Goal: Information Seeking & Learning: Understand process/instructions

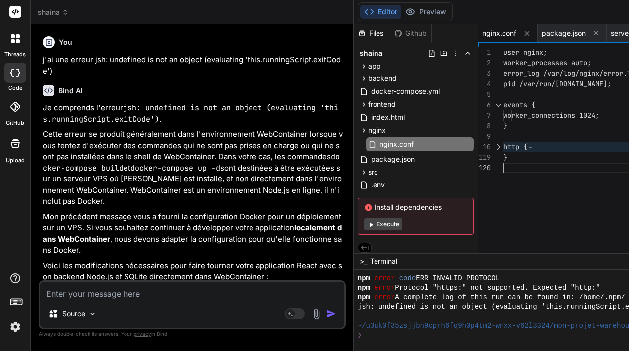
scroll to position [7827, 0]
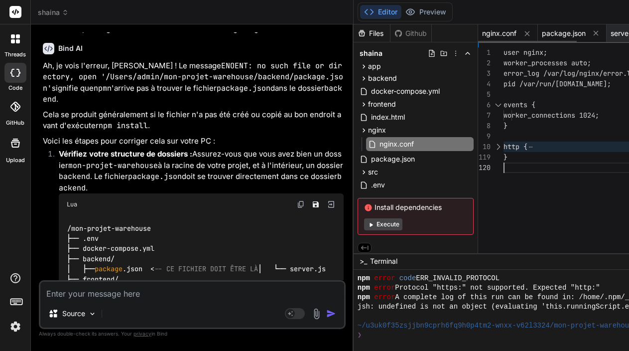
click at [561, 31] on span "package.json" at bounding box center [564, 33] width 44 height 10
type textarea "{ "name": "warehouse-management-backend", "version": "1.0.0", "description": "N…"
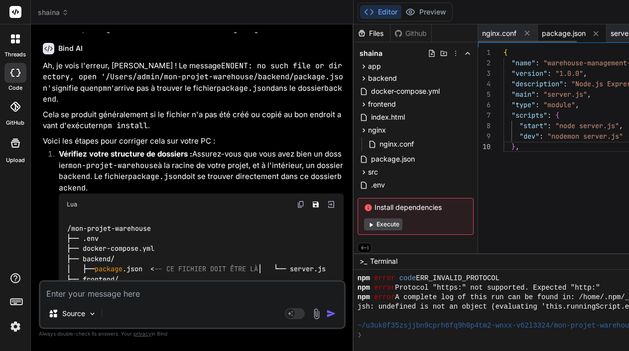
scroll to position [0, 0]
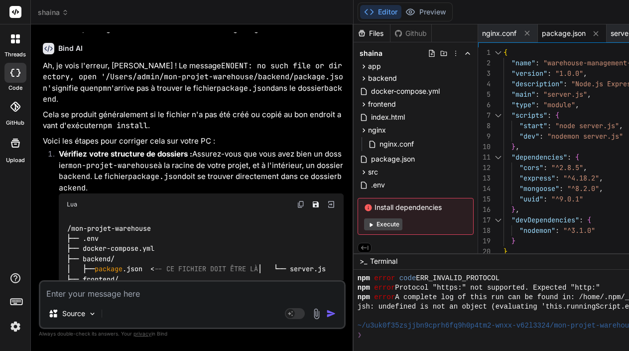
click at [504, 53] on div at bounding box center [498, 52] width 13 height 10
click at [502, 54] on div at bounding box center [498, 52] width 13 height 10
click at [504, 51] on div at bounding box center [498, 52] width 13 height 10
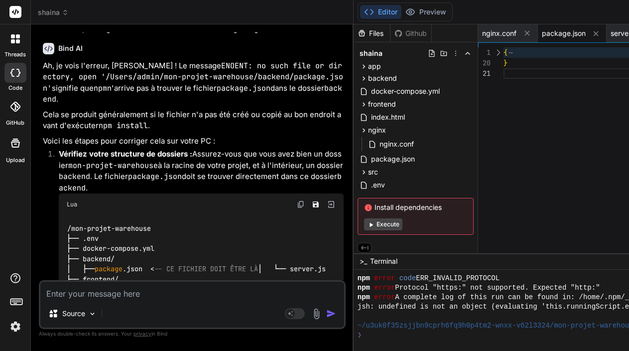
drag, startPoint x: 509, startPoint y: 90, endPoint x: 511, endPoint y: 56, distance: 33.4
drag, startPoint x: 517, startPoint y: 75, endPoint x: 499, endPoint y: 48, distance: 31.9
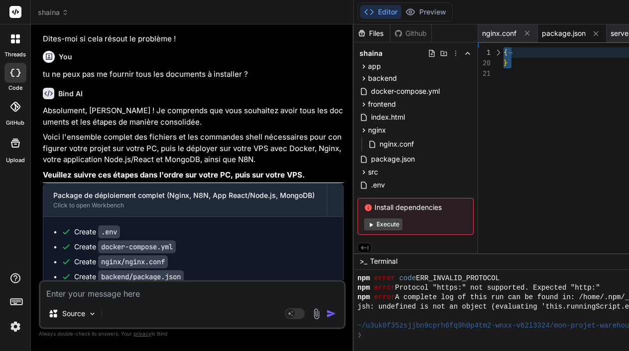
scroll to position [7172, 0]
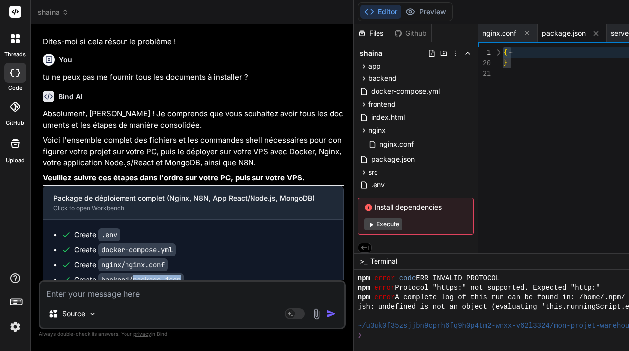
drag, startPoint x: 135, startPoint y: 163, endPoint x: 186, endPoint y: 163, distance: 50.8
click at [184, 273] on code "backend/package.json" at bounding box center [141, 279] width 86 height 13
copy code "package.json"
click at [555, 37] on span "package.json" at bounding box center [564, 33] width 44 height 10
click at [168, 303] on code "frontend/package.json" at bounding box center [143, 309] width 90 height 13
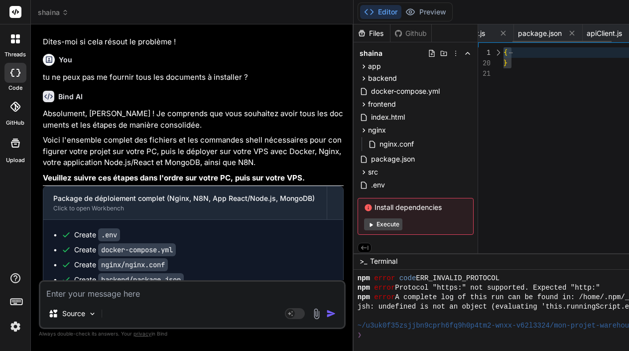
scroll to position [0, 153]
click at [551, 33] on span "package.json" at bounding box center [540, 33] width 44 height 10
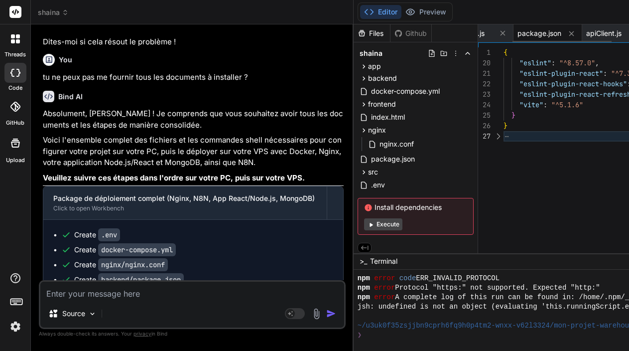
type textarea ""eslint-plugin-react": "^7.34.0", "eslint-plugin-react-hooks": "^4.6.0", "eslin…"
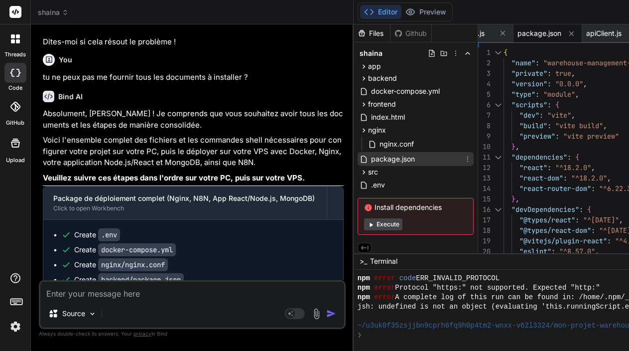
click at [393, 158] on span "package.json" at bounding box center [393, 159] width 46 height 12
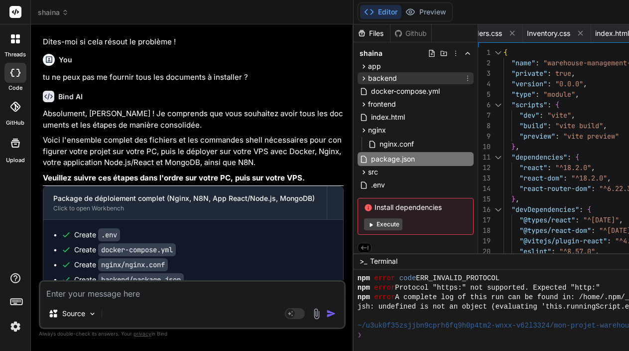
click at [368, 80] on icon at bounding box center [364, 78] width 8 height 8
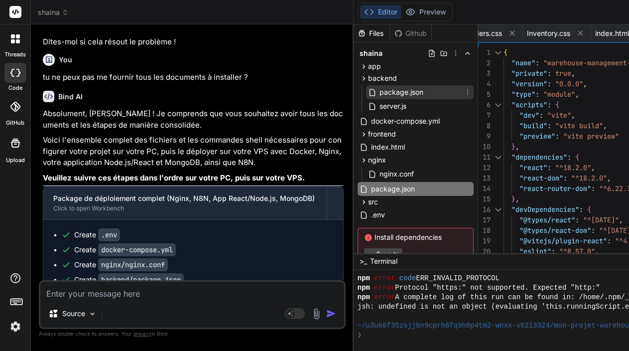
click at [396, 92] on span "package.json" at bounding box center [402, 92] width 46 height 12
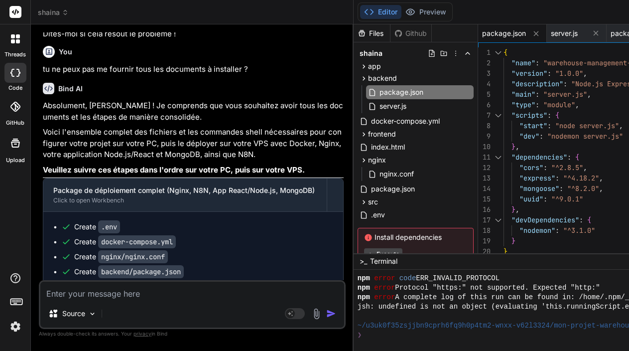
scroll to position [7179, 0]
click at [395, 173] on span "nginx.conf" at bounding box center [397, 174] width 36 height 12
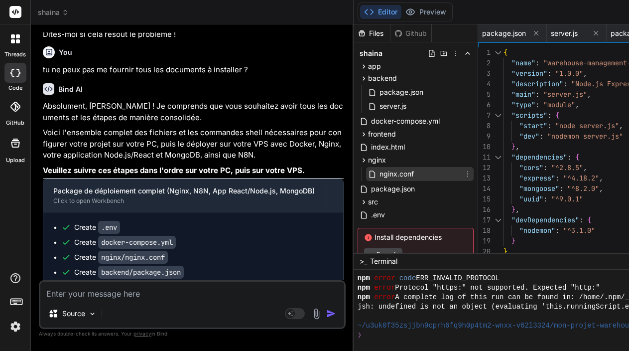
scroll to position [0, 0]
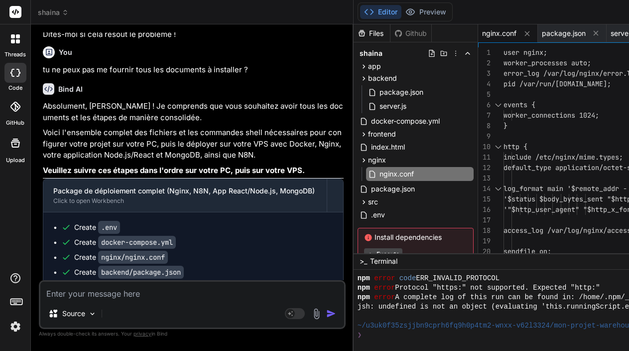
type textarea "user nginx; worker_processes auto; error_log /var/log/nginx/error.log warn; pid…"
click at [502, 105] on div at bounding box center [498, 105] width 13 height 10
click at [502, 103] on div at bounding box center [498, 105] width 13 height 10
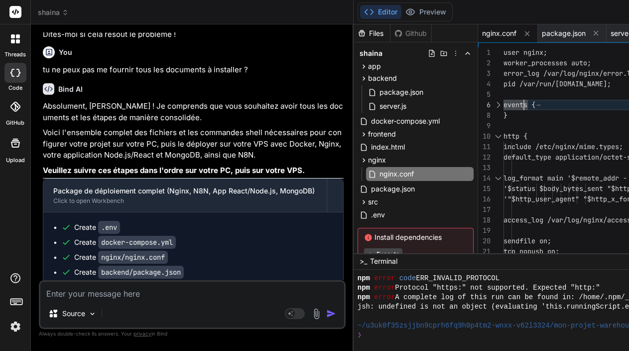
click at [502, 132] on div at bounding box center [498, 136] width 13 height 10
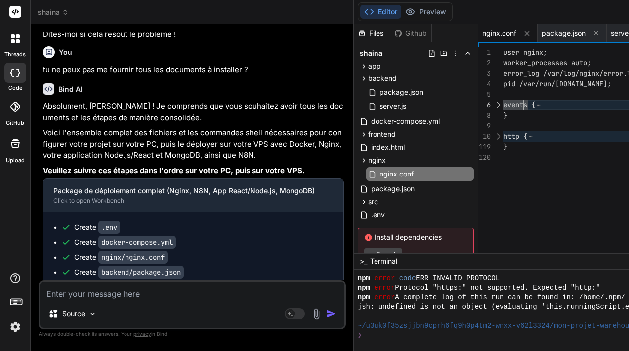
click at [504, 158] on div "120" at bounding box center [490, 157] width 25 height 10
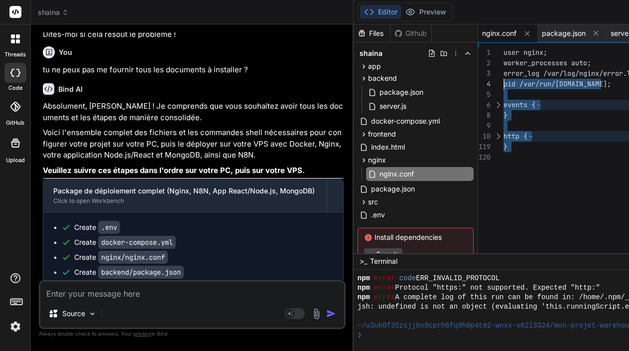
scroll to position [10, 0]
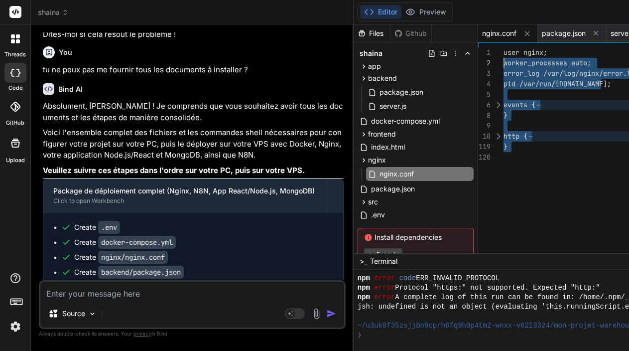
type textarea "user nginx; worker_processes auto; error_log /var/log/nginx/error.log warn; pid…"
drag, startPoint x: 513, startPoint y: 159, endPoint x: 497, endPoint y: 42, distance: 117.6
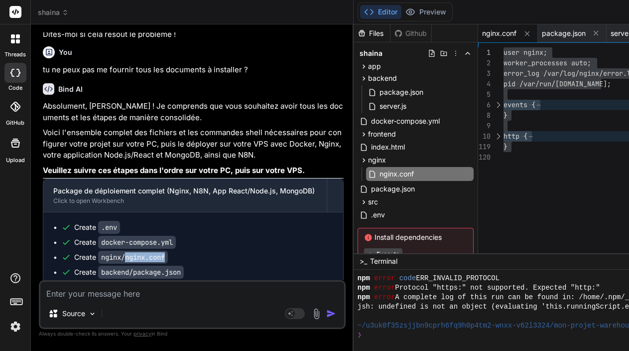
drag, startPoint x: 127, startPoint y: 139, endPoint x: 172, endPoint y: 138, distance: 45.8
click at [172, 252] on div "Create nginx/nginx.conf" at bounding box center [197, 257] width 272 height 10
copy code "nginx.conf"
click at [504, 34] on span "nginx.conf" at bounding box center [499, 33] width 34 height 10
